Goal: Obtain resource: Obtain resource

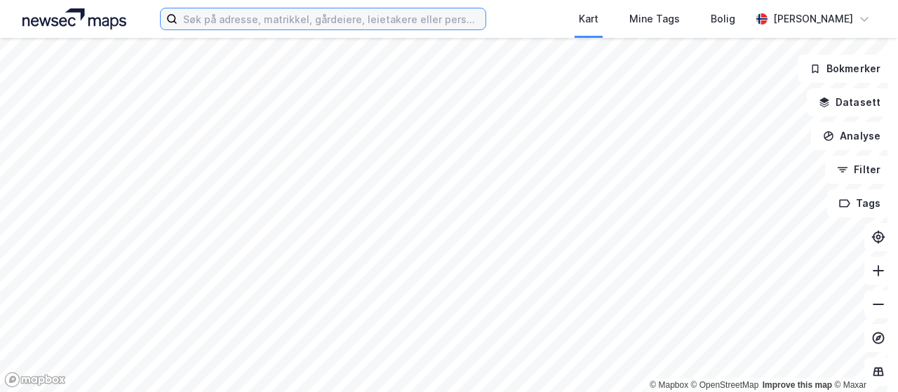
click at [317, 20] on input at bounding box center [331, 18] width 308 height 21
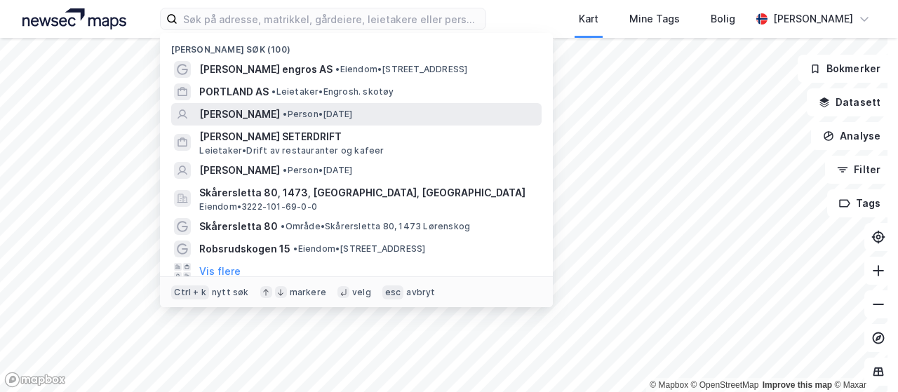
click at [241, 117] on span "[PERSON_NAME]" at bounding box center [239, 114] width 81 height 17
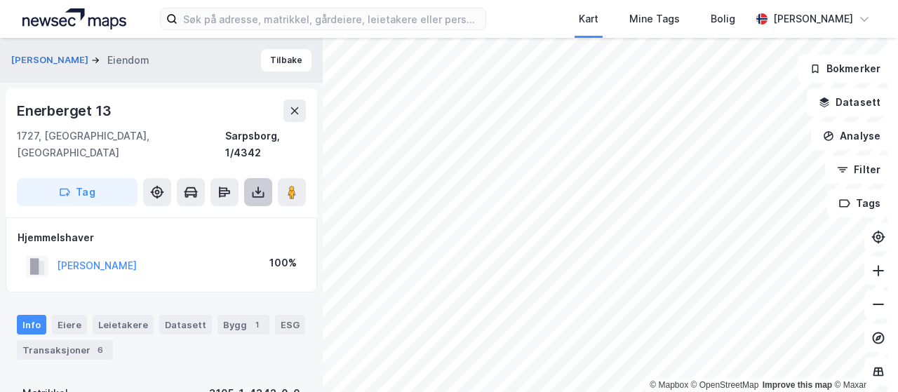
click at [257, 187] on icon at bounding box center [257, 191] width 1 height 8
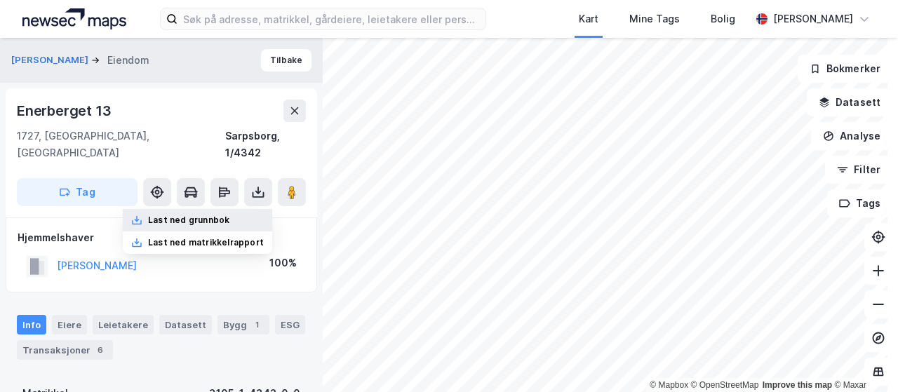
click at [209, 215] on div "Last ned grunnbok" at bounding box center [188, 220] width 81 height 11
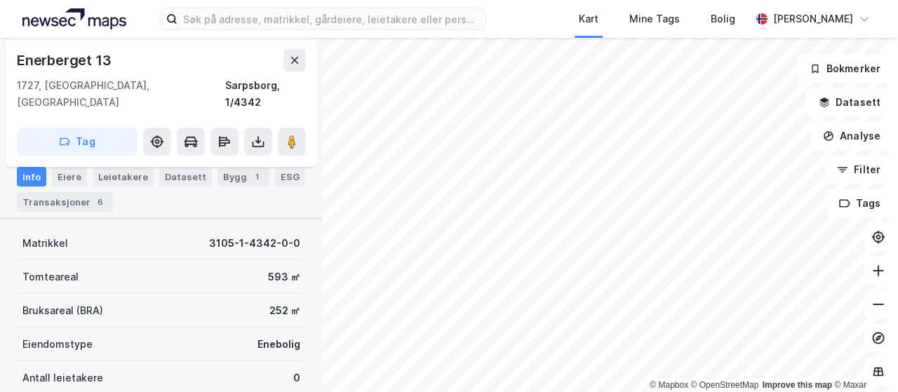
scroll to position [156, 0]
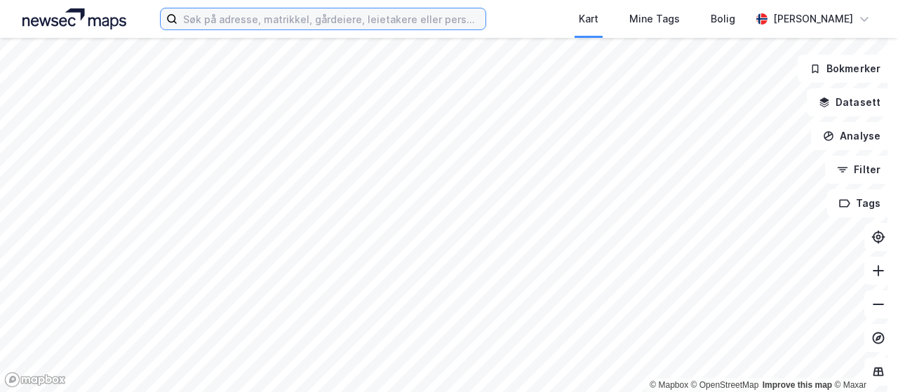
click at [314, 15] on input at bounding box center [331, 18] width 308 height 21
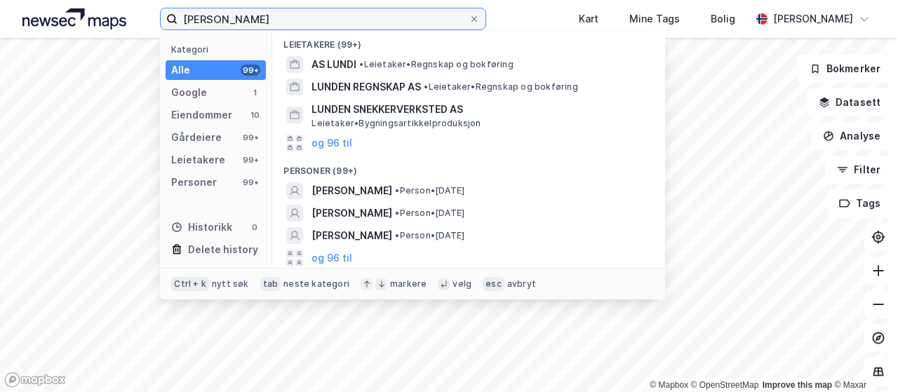
scroll to position [328, 0]
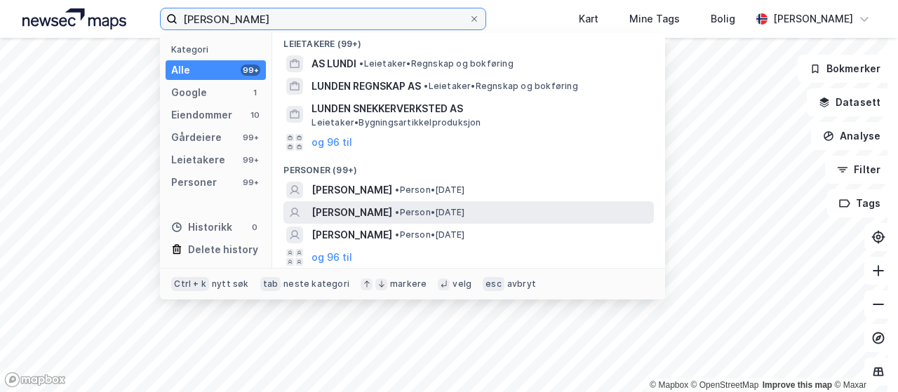
type input "[PERSON_NAME]"
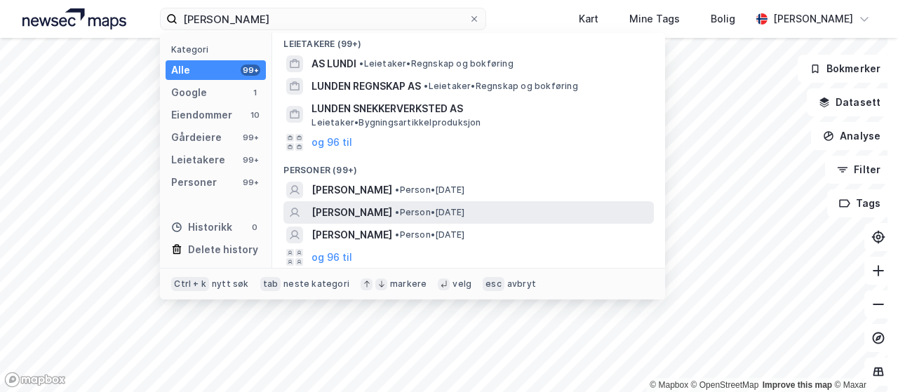
click at [343, 204] on span "[PERSON_NAME]" at bounding box center [351, 212] width 81 height 17
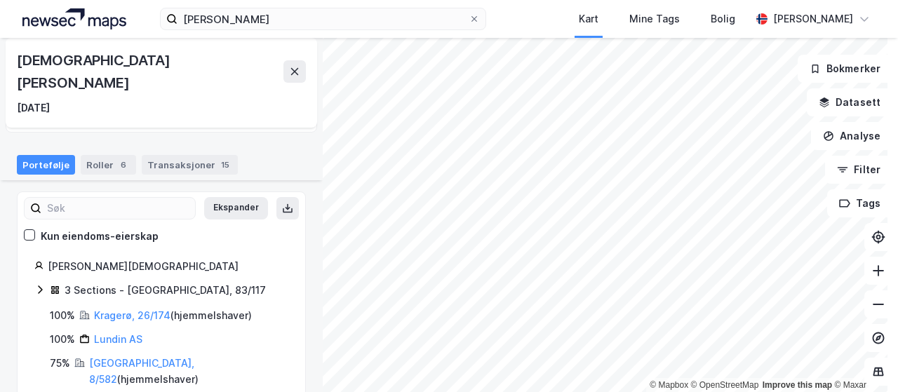
scroll to position [89, 0]
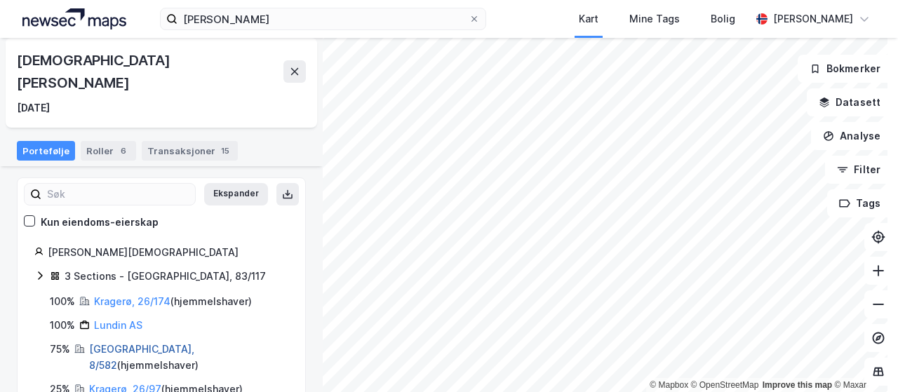
click at [117, 343] on link "[GEOGRAPHIC_DATA], 8/582" at bounding box center [141, 357] width 105 height 29
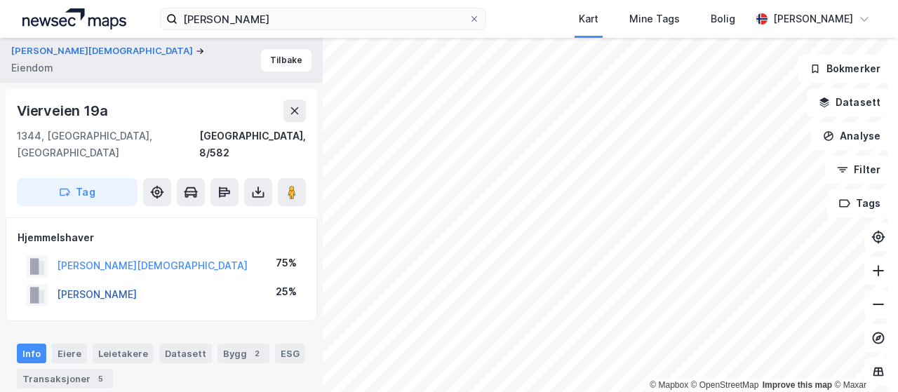
click at [0, 0] on button "[PERSON_NAME]" at bounding box center [0, 0] width 0 height 0
click at [259, 192] on icon at bounding box center [258, 195] width 12 height 6
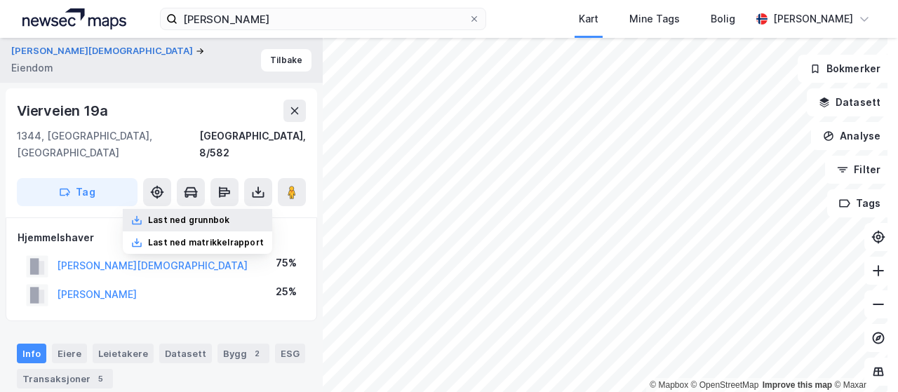
click at [217, 211] on div "Last ned grunnbok" at bounding box center [197, 220] width 149 height 22
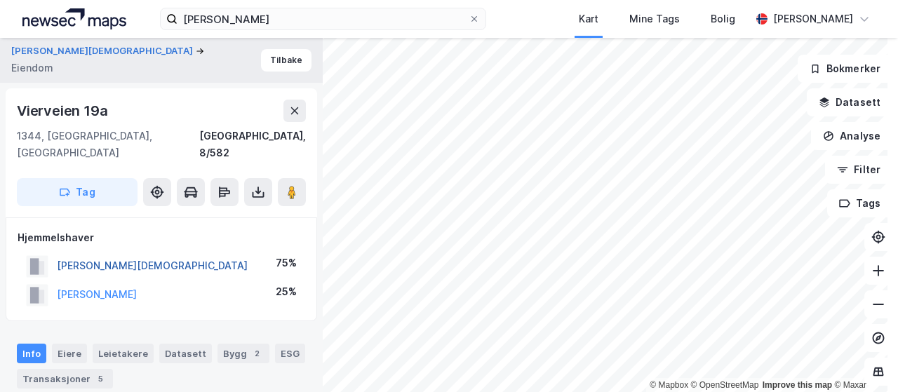
click at [0, 0] on button "[PERSON_NAME][DEMOGRAPHIC_DATA]" at bounding box center [0, 0] width 0 height 0
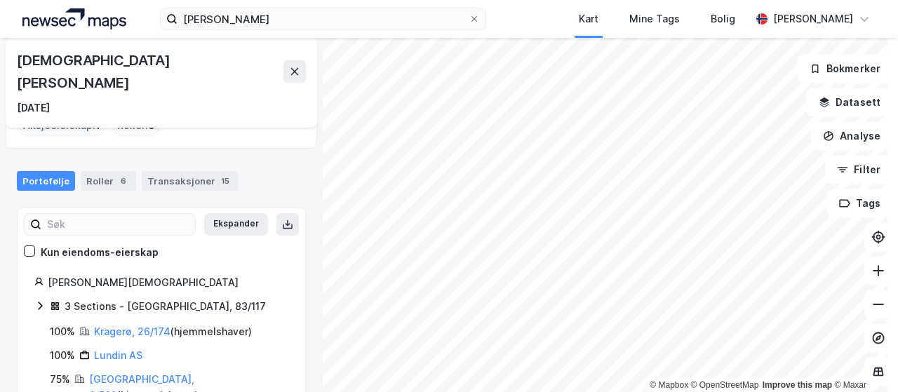
scroll to position [89, 0]
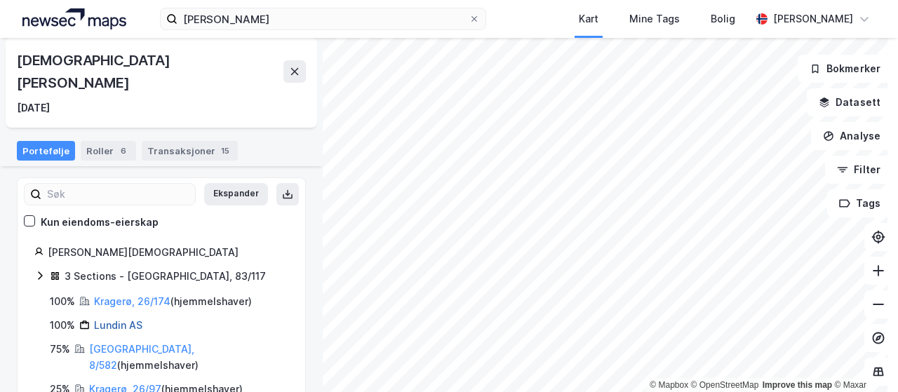
click at [107, 319] on link "Lundin AS" at bounding box center [118, 325] width 48 height 12
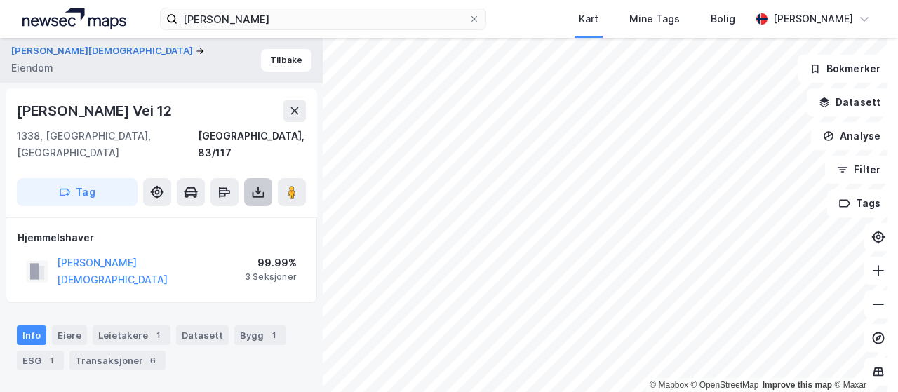
click at [258, 187] on icon at bounding box center [257, 191] width 1 height 8
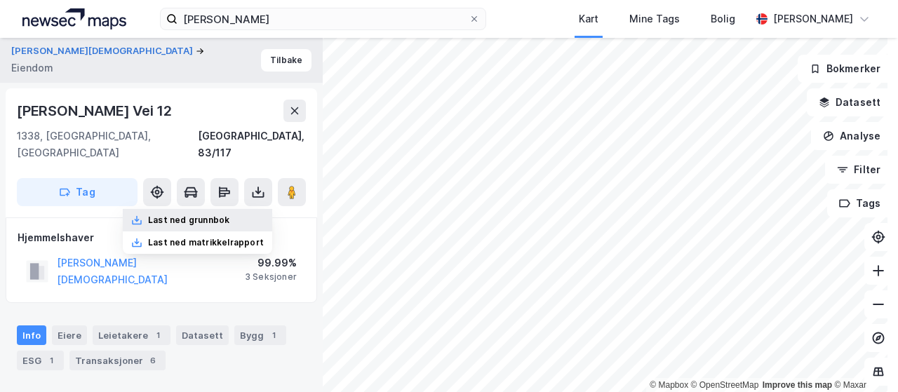
click at [215, 215] on div "Last ned grunnbok" at bounding box center [188, 220] width 81 height 11
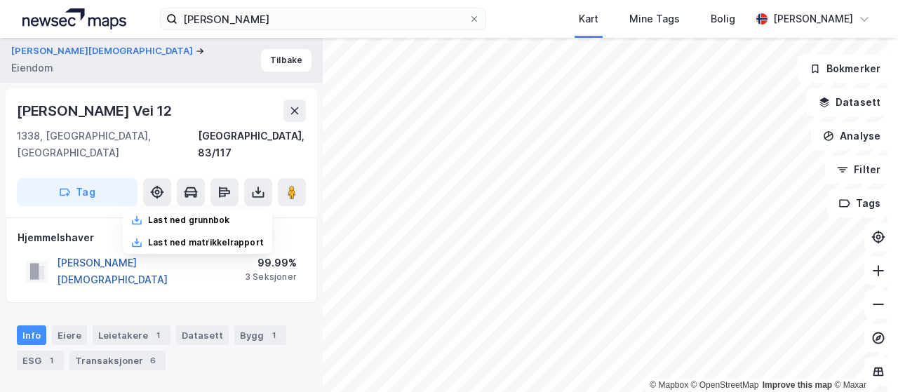
click at [0, 0] on button "[PERSON_NAME][DEMOGRAPHIC_DATA]" at bounding box center [0, 0] width 0 height 0
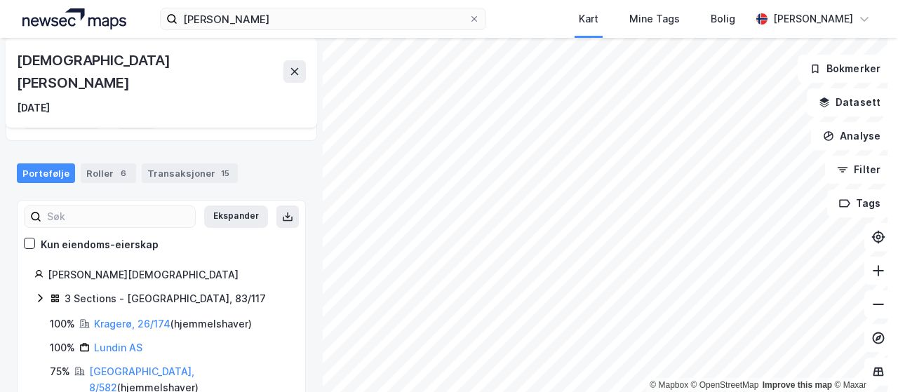
scroll to position [89, 0]
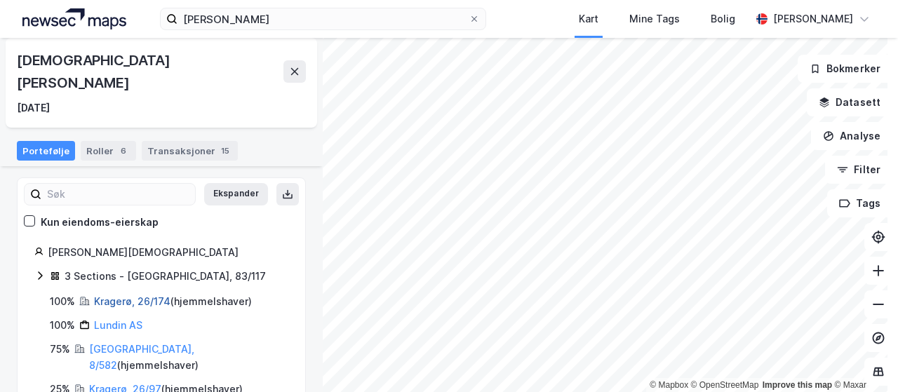
click at [113, 295] on link "Kragerø, 26/174" at bounding box center [132, 301] width 76 height 12
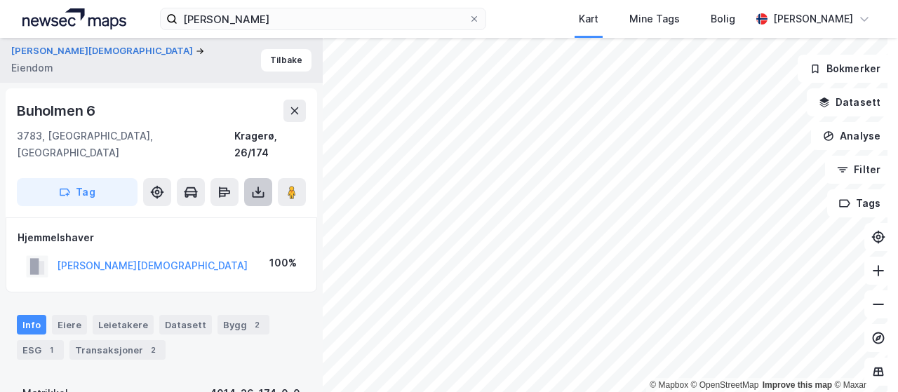
click at [260, 185] on icon at bounding box center [258, 192] width 14 height 14
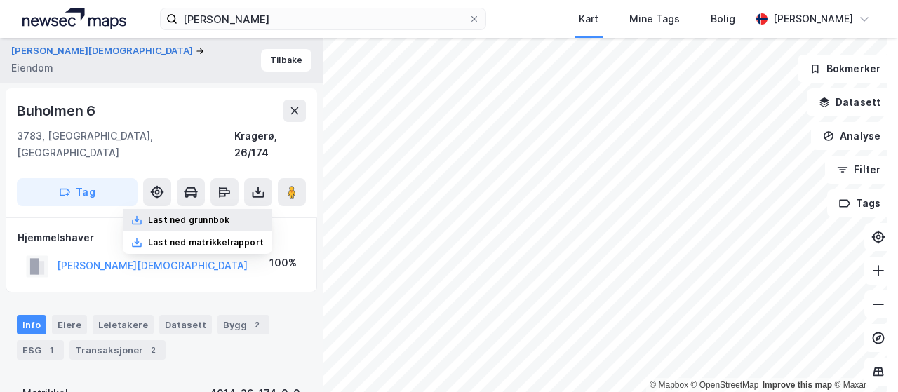
click at [208, 215] on div "Last ned grunnbok" at bounding box center [188, 220] width 81 height 11
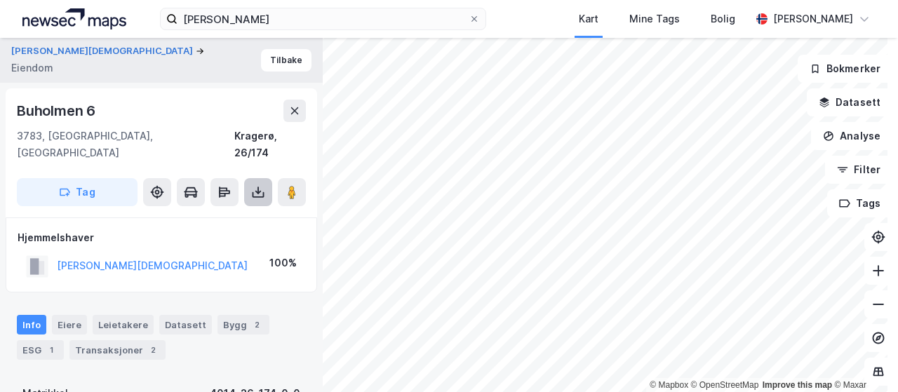
click at [259, 185] on icon at bounding box center [258, 192] width 14 height 14
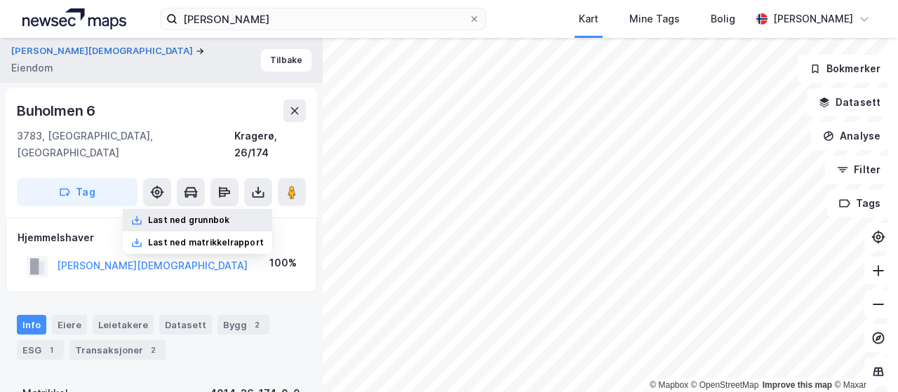
click at [210, 215] on div "Last ned grunnbok" at bounding box center [188, 220] width 81 height 11
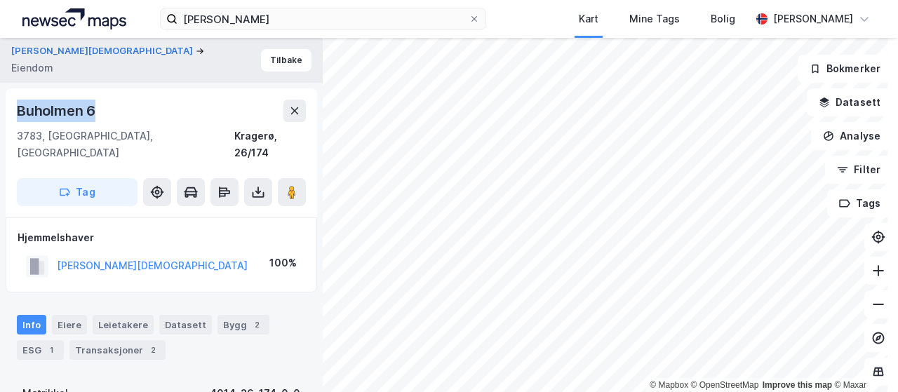
drag, startPoint x: 118, startPoint y: 107, endPoint x: 6, endPoint y: 106, distance: 112.2
click at [6, 106] on div "[STREET_ADDRESS] Skjærgård, [GEOGRAPHIC_DATA], 26/174 Tag" at bounding box center [161, 152] width 311 height 129
drag, startPoint x: 32, startPoint y: 111, endPoint x: 108, endPoint y: 97, distance: 76.9
click at [108, 97] on div "[STREET_ADDRESS] Skjærgård, [GEOGRAPHIC_DATA], 26/174 Tag" at bounding box center [161, 152] width 311 height 129
drag, startPoint x: 135, startPoint y: 130, endPoint x: 0, endPoint y: 104, distance: 137.8
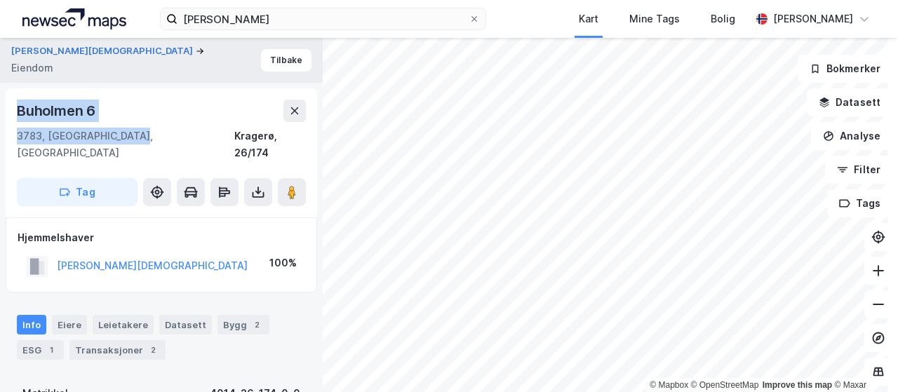
click at [0, 104] on div "LUNDIN CHRISTIAN Eiendom Tilbake [STREET_ADDRESS] Skjærgård, [GEOGRAPHIC_DATA],…" at bounding box center [161, 215] width 323 height 354
click at [0, 0] on button "[PERSON_NAME][DEMOGRAPHIC_DATA]" at bounding box center [0, 0] width 0 height 0
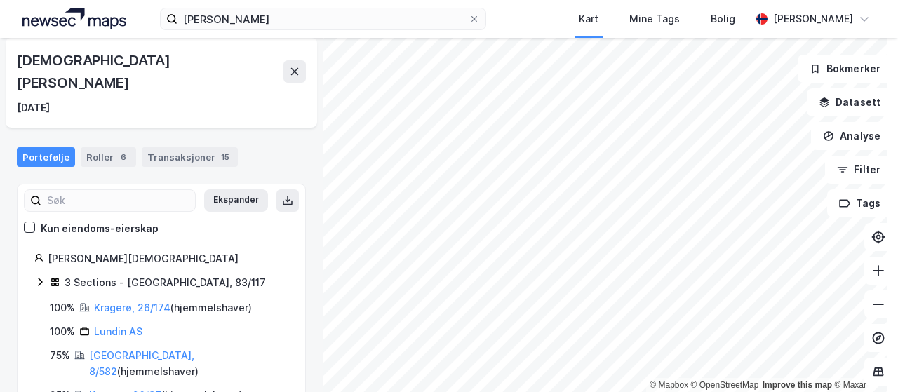
scroll to position [89, 0]
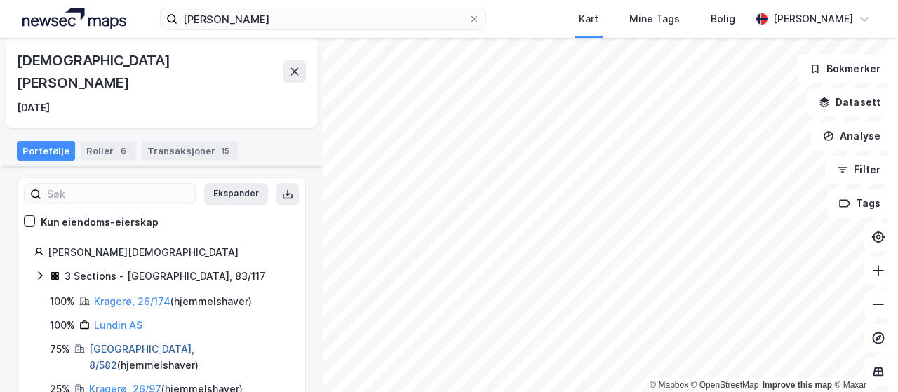
click at [119, 343] on link "[GEOGRAPHIC_DATA], 8/582" at bounding box center [141, 357] width 105 height 29
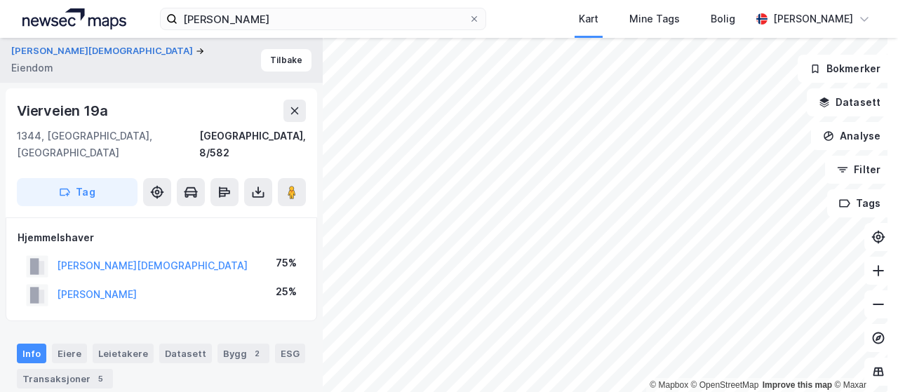
scroll to position [7, 0]
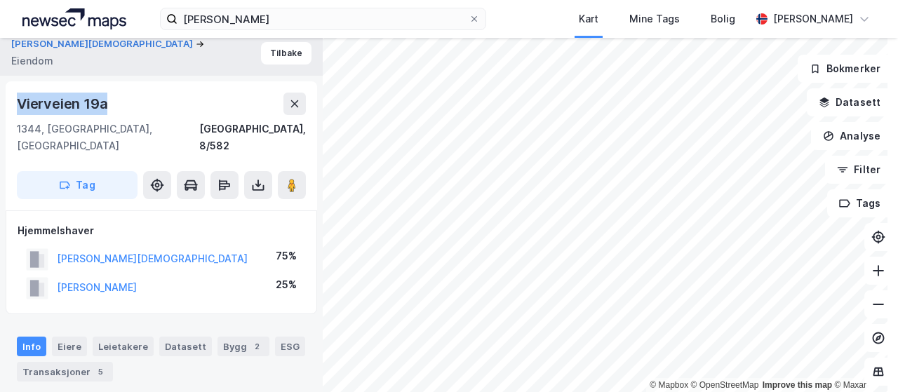
drag, startPoint x: 126, startPoint y: 99, endPoint x: 6, endPoint y: 102, distance: 120.0
click at [0, 103] on div "[PERSON_NAME] Vierveien 19a 1344, [GEOGRAPHIC_DATA], [GEOGRAPHIC_DATA], 8/582 T…" at bounding box center [161, 215] width 323 height 354
copy div "Vierveien 19a"
